Goal: Check status

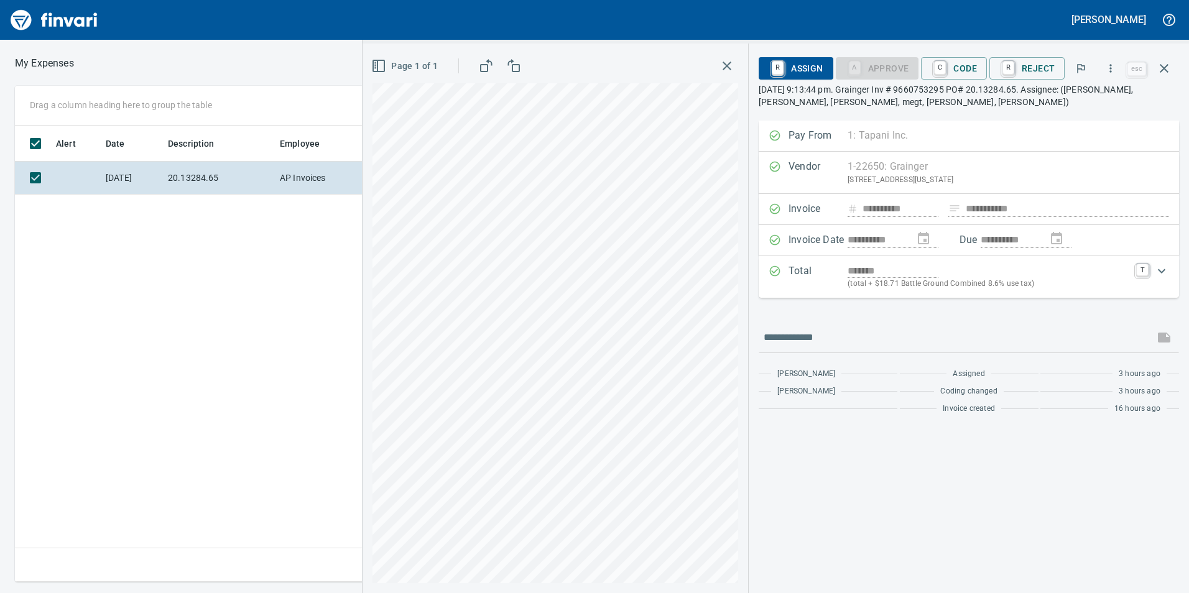
scroll to position [447, 839]
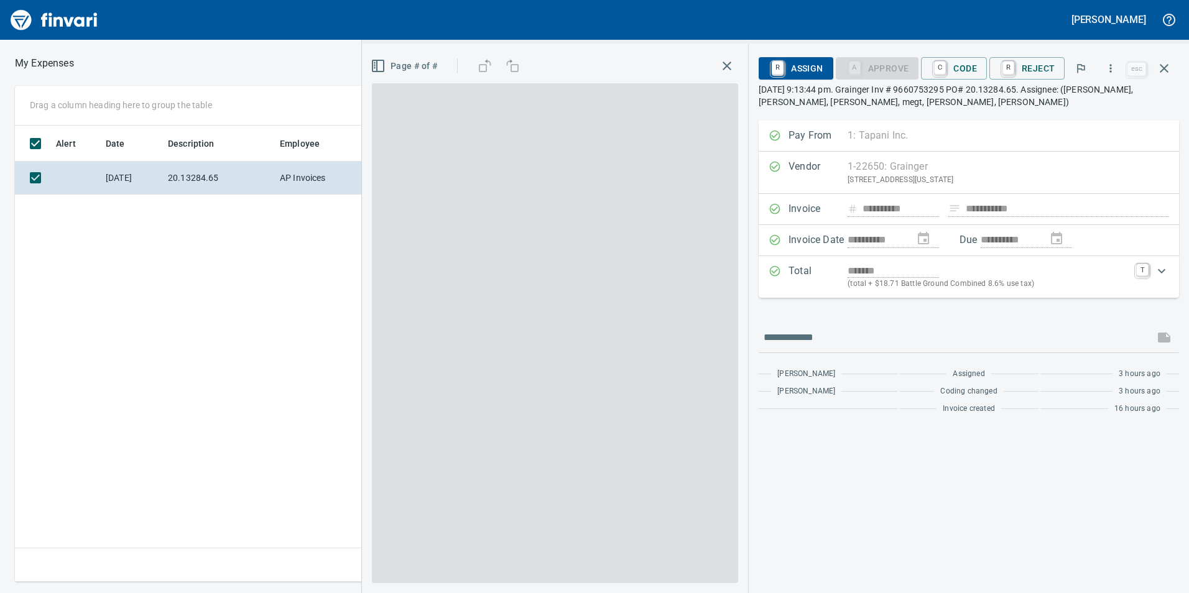
scroll to position [1, 1]
